Goal: Information Seeking & Learning: Learn about a topic

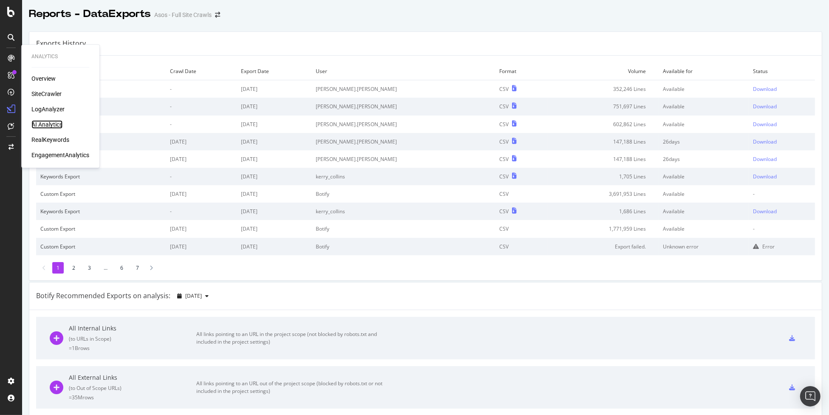
click at [58, 124] on div "AI Analytics" at bounding box center [46, 124] width 31 height 8
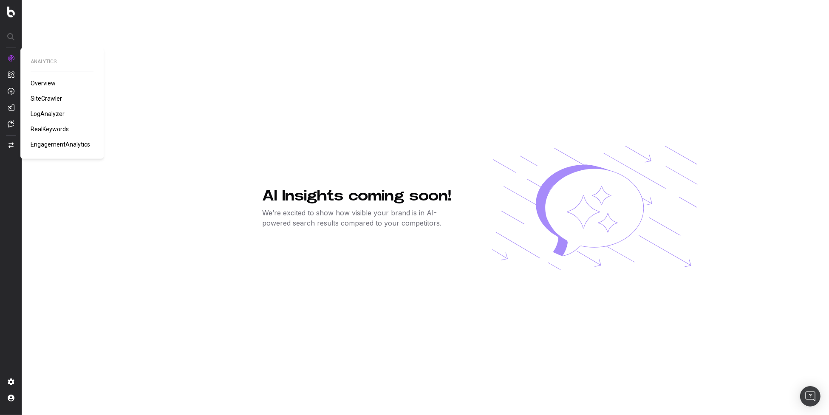
drag, startPoint x: 57, startPoint y: 129, endPoint x: 73, endPoint y: 124, distance: 16.3
drag, startPoint x: 149, startPoint y: 99, endPoint x: 42, endPoint y: 81, distance: 108.7
click at [148, 99] on div "AI Insights coming soon! We’re excited to show how visible your brand is in AI-…" at bounding box center [480, 207] width 698 height 415
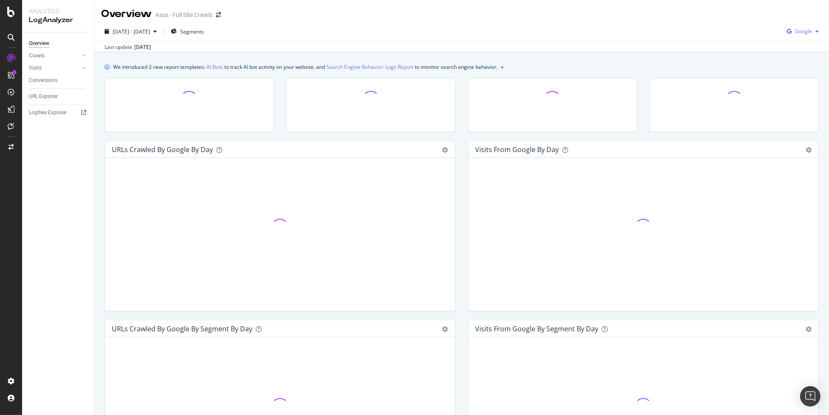
click at [798, 37] on div "Google" at bounding box center [802, 31] width 39 height 13
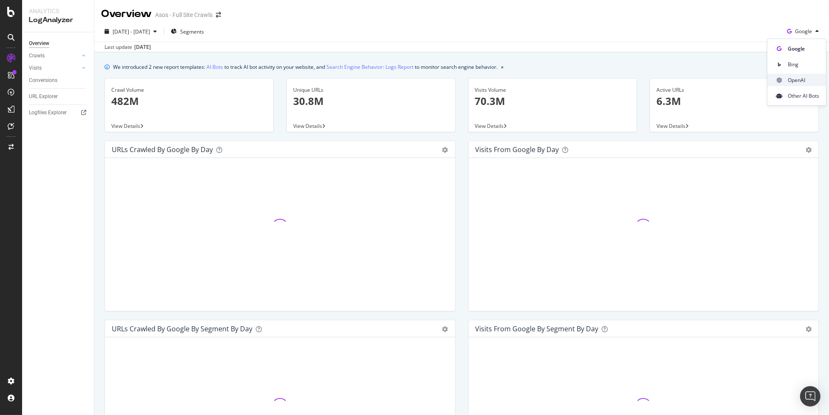
click at [792, 80] on span "OpenAI" at bounding box center [803, 80] width 31 height 8
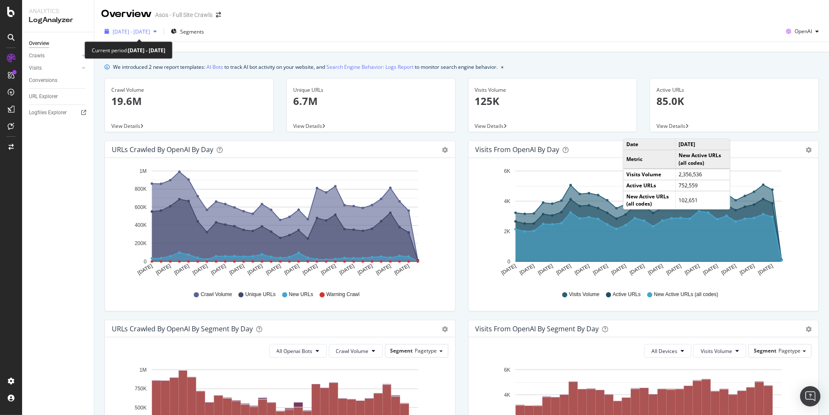
click at [127, 27] on div "2025 Sep. 8th - Oct. 7th" at bounding box center [130, 31] width 59 height 13
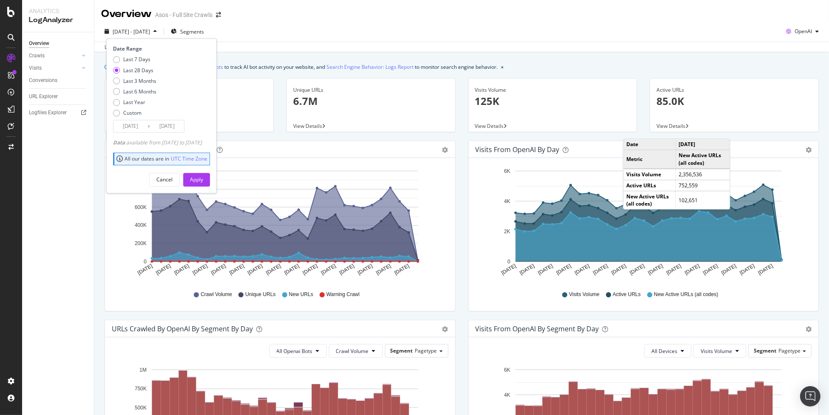
click at [128, 95] on div "Last 7 Days Last 28 Days Last 3 Months Last 6 Months Last Year Custom" at bounding box center [134, 88] width 43 height 64
click at [129, 93] on div "Last 6 Months" at bounding box center [139, 91] width 33 height 7
type input "2025/04/08"
click at [203, 175] on div "Apply" at bounding box center [196, 179] width 13 height 13
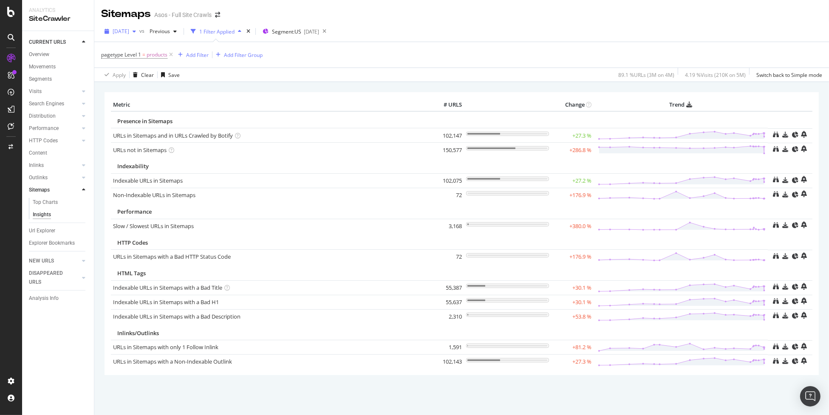
click at [128, 29] on span "2025 Oct. 1st" at bounding box center [121, 31] width 17 height 7
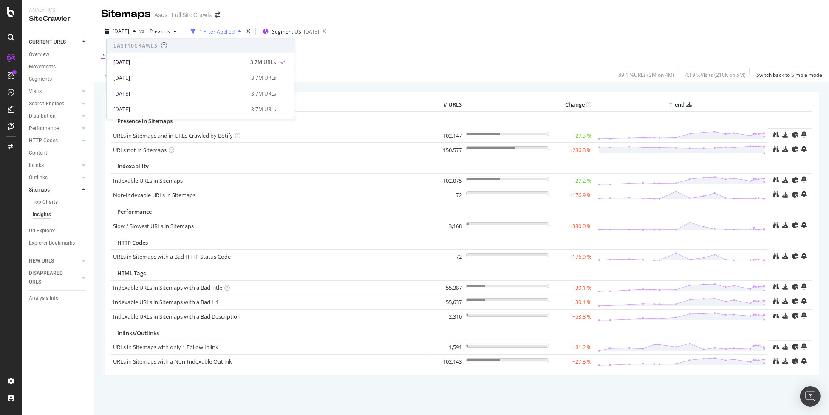
drag, startPoint x: 33, startPoint y: 53, endPoint x: 110, endPoint y: 53, distance: 77.3
click at [33, 53] on div "Overview" at bounding box center [39, 54] width 20 height 9
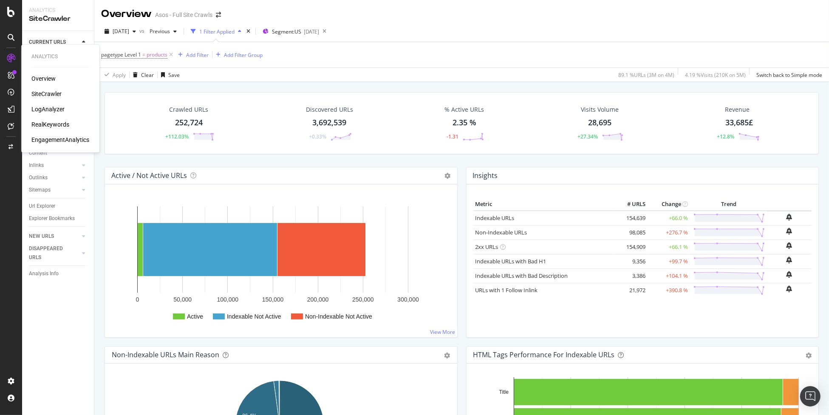
click at [52, 123] on div "RealKeywords" at bounding box center [50, 124] width 38 height 8
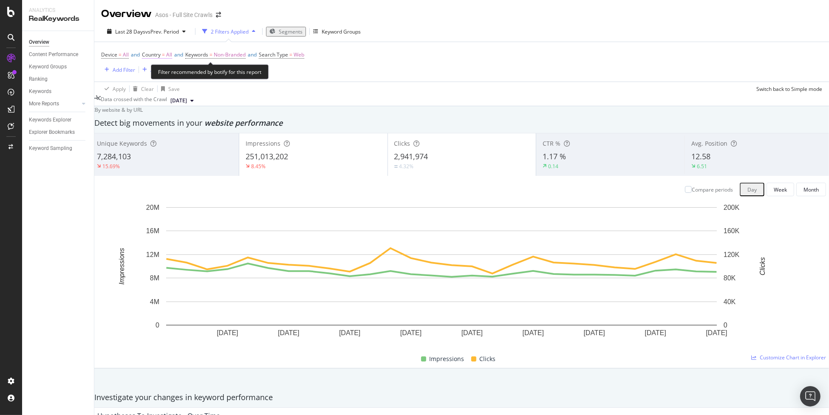
click at [161, 53] on span "Country" at bounding box center [151, 54] width 19 height 7
click at [161, 68] on div "All" at bounding box center [160, 61] width 24 height 14
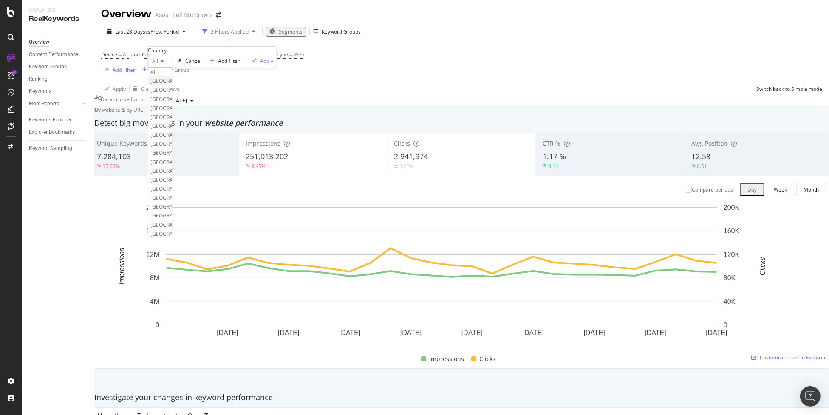
click at [182, 85] on span "United Kingdom" at bounding box center [175, 80] width 51 height 7
click at [305, 65] on div "Apply" at bounding box center [311, 60] width 13 height 7
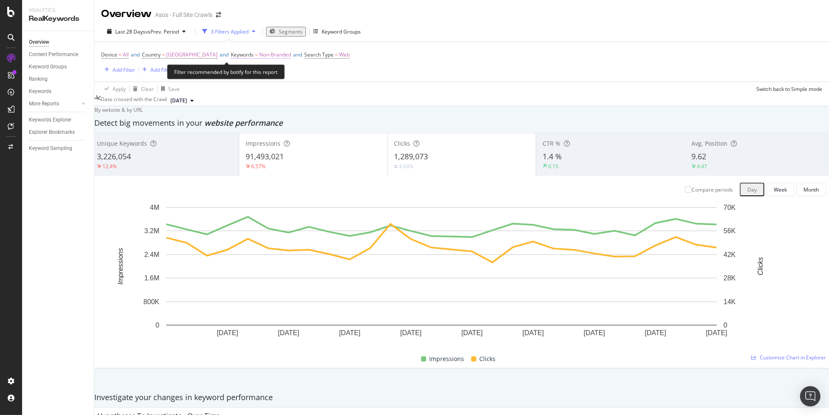
click at [282, 56] on span "Non-Branded" at bounding box center [275, 55] width 32 height 12
click at [393, 72] on div "Device = All and Country = United Kingdom and Keywords = Non-Branded and Search…" at bounding box center [461, 62] width 721 height 40
click at [269, 52] on span "Non-Branded" at bounding box center [275, 55] width 32 height 12
click at [263, 66] on div "Non-Branded" at bounding box center [250, 60] width 45 height 11
click at [349, 80] on div "Device = All and Country = United Kingdom and Keywords = Non-Branded and Search…" at bounding box center [461, 62] width 721 height 40
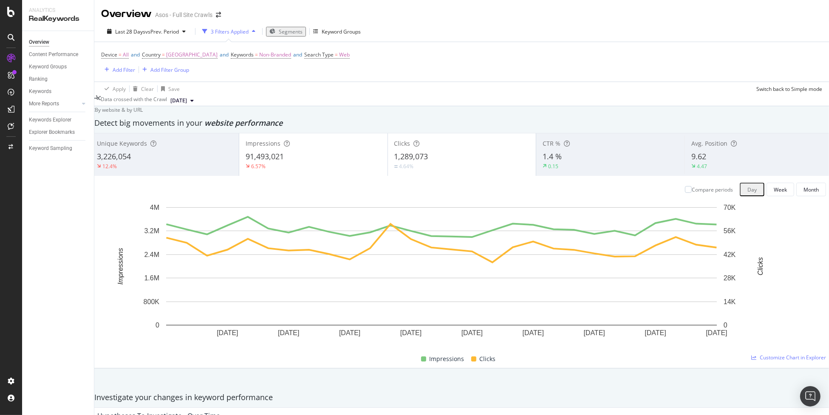
scroll to position [552, 0]
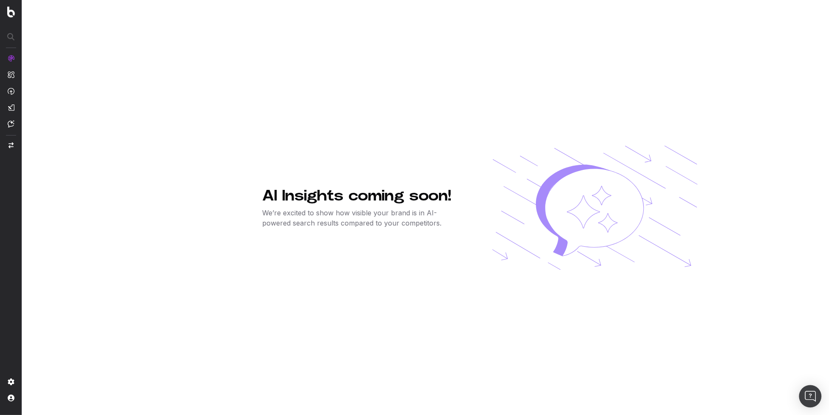
click at [811, 391] on div "Open Intercom Messenger" at bounding box center [810, 396] width 23 height 23
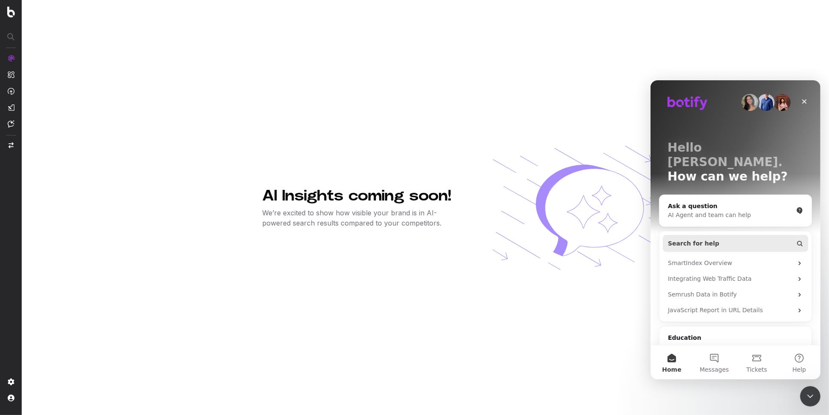
click at [750, 234] on button "Search for help" at bounding box center [734, 242] width 145 height 17
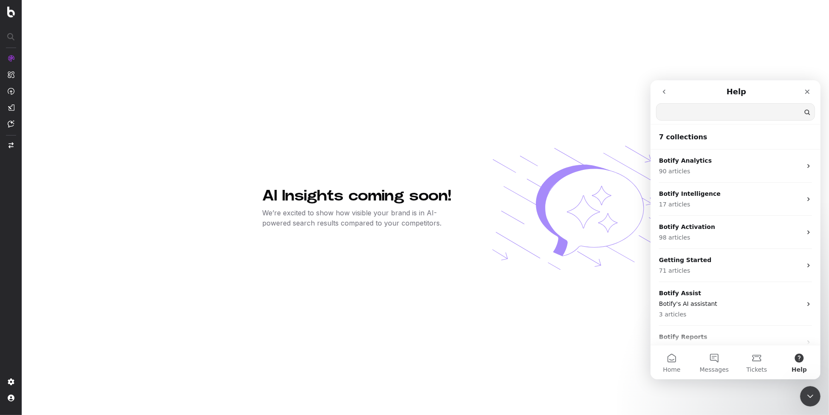
paste input "ai_analytics"
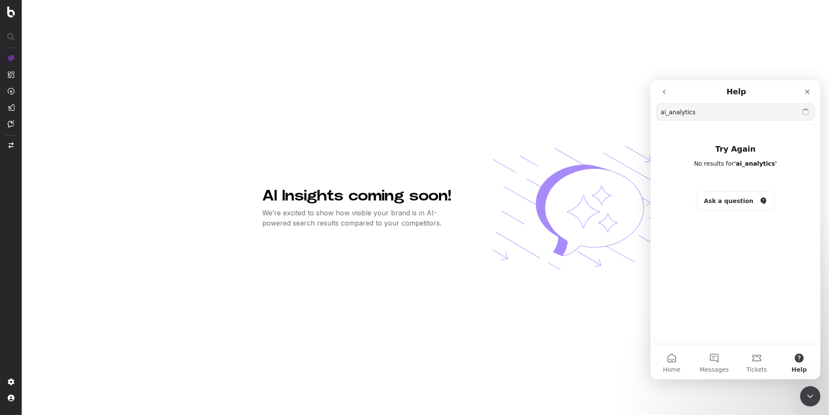
click at [810, 115] on input "ai_analytics" at bounding box center [735, 111] width 158 height 17
click at [673, 111] on input "ai_analytics" at bounding box center [735, 111] width 158 height 17
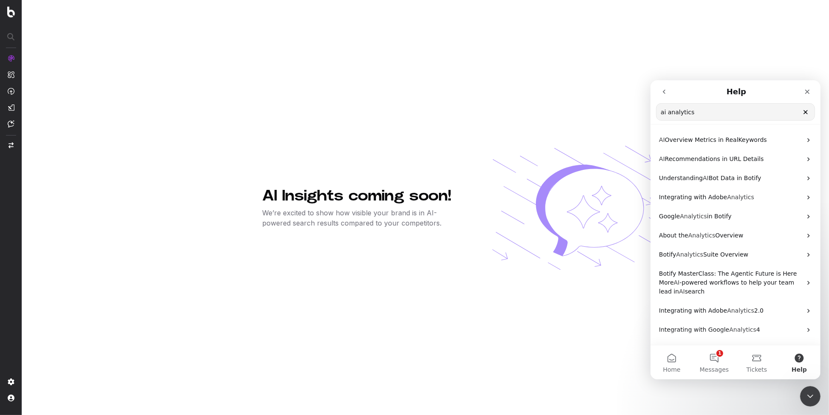
type input "ai analytics"
drag, startPoint x: 456, startPoint y: 198, endPoint x: 265, endPoint y: 195, distance: 190.7
click at [265, 195] on h1 "AI Insights coming soon!" at bounding box center [364, 195] width 202 height 17
copy h1 "AI Insights coming soon!"
click at [393, 134] on div "AI Insights coming soon! We’re excited to show how visible your brand is in AI-…" at bounding box center [480, 207] width 435 height 415
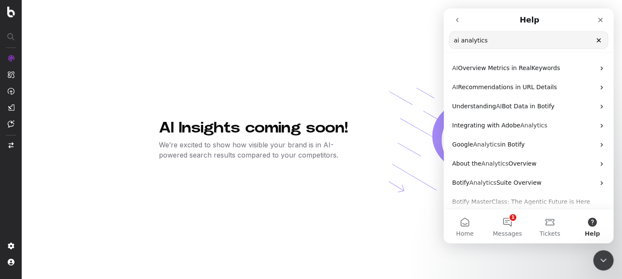
click at [306, 78] on div "AI Insights coming soon! We’re excited to show how visible your brand is in AI-…" at bounding box center [376, 139] width 435 height 279
click at [396, 82] on img at bounding box center [491, 140] width 206 height 124
